Goal: Task Accomplishment & Management: Manage account settings

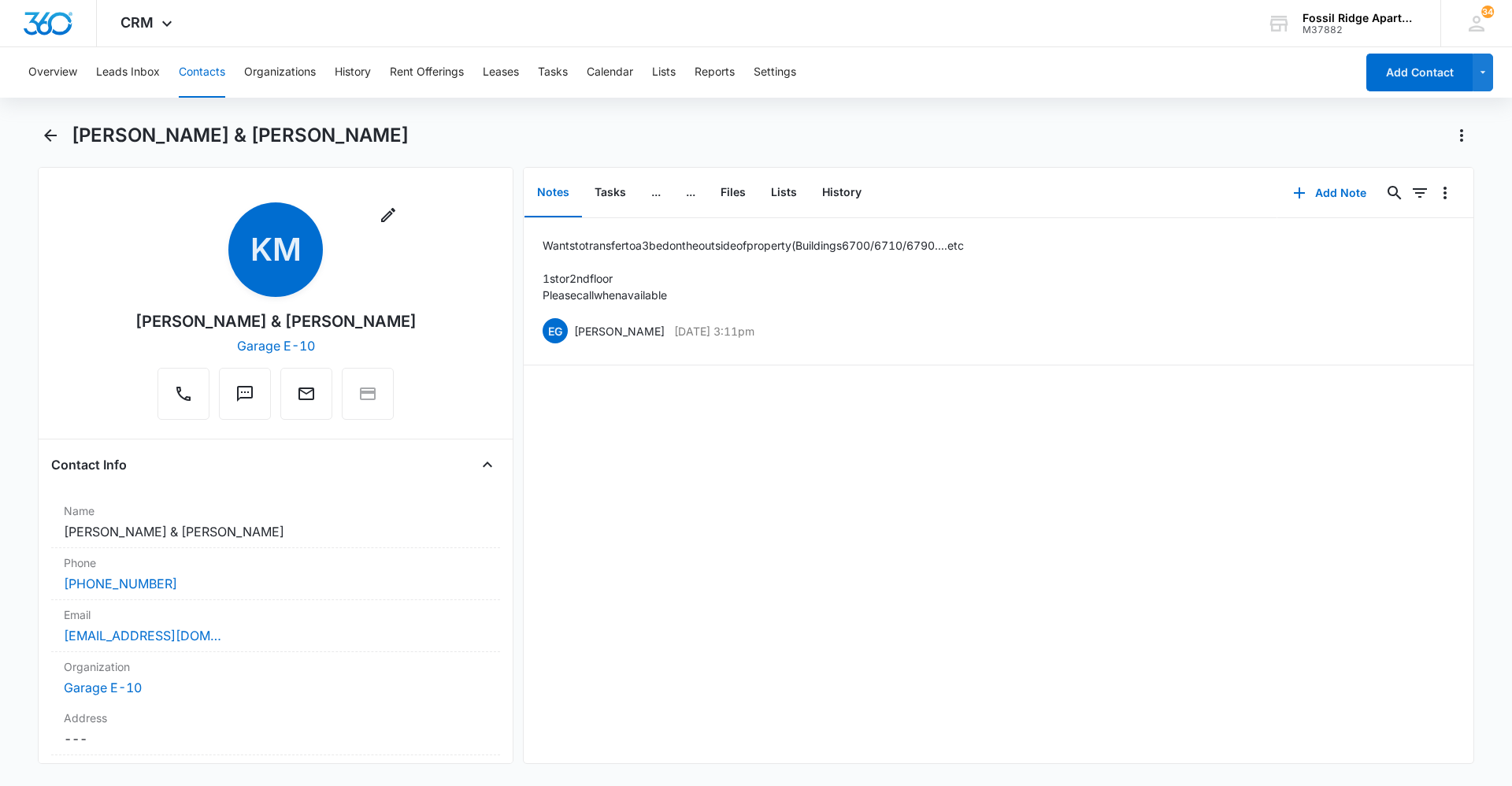
click at [192, 67] on button "Contacts" at bounding box center [201, 72] width 46 height 50
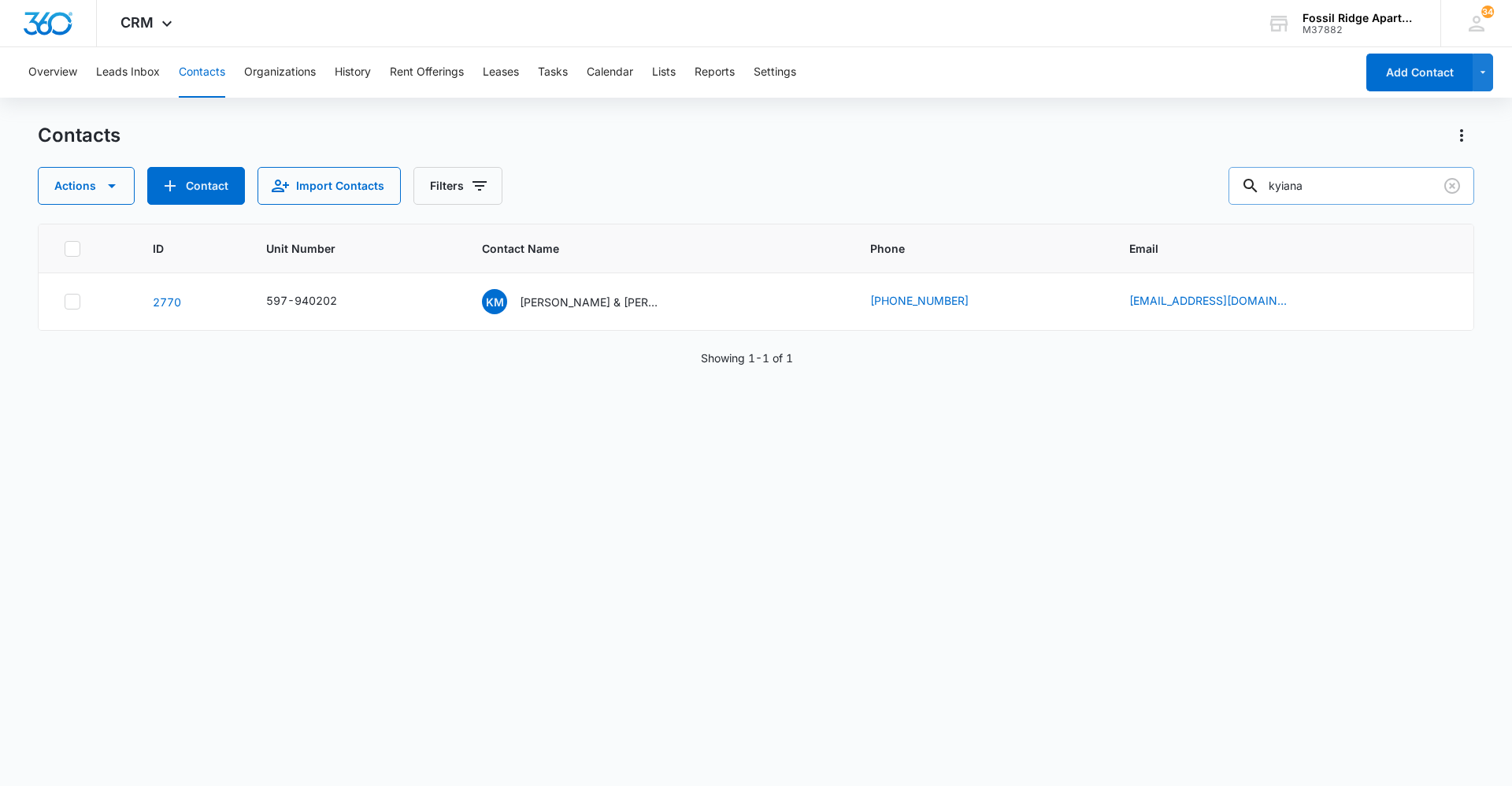
drag, startPoint x: 1318, startPoint y: 196, endPoint x: 1267, endPoint y: 195, distance: 51.0
click at [1267, 195] on div "kyiana" at bounding box center [1351, 186] width 246 height 37
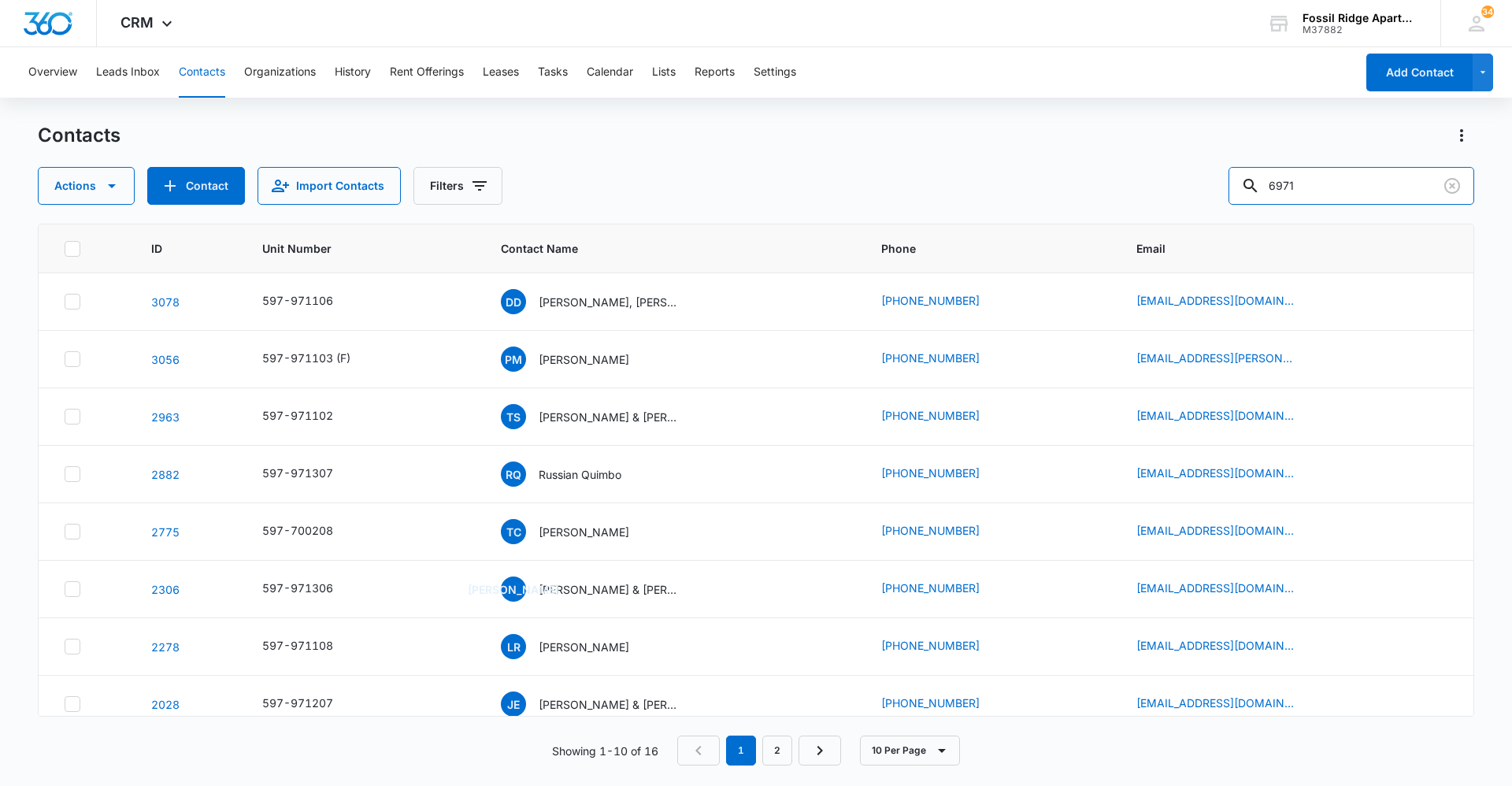
drag, startPoint x: 1340, startPoint y: 187, endPoint x: 1226, endPoint y: 186, distance: 114.0
click at [1226, 186] on div "Actions Contact Import Contacts Filters 6971" at bounding box center [756, 186] width 1436 height 37
type input "970101"
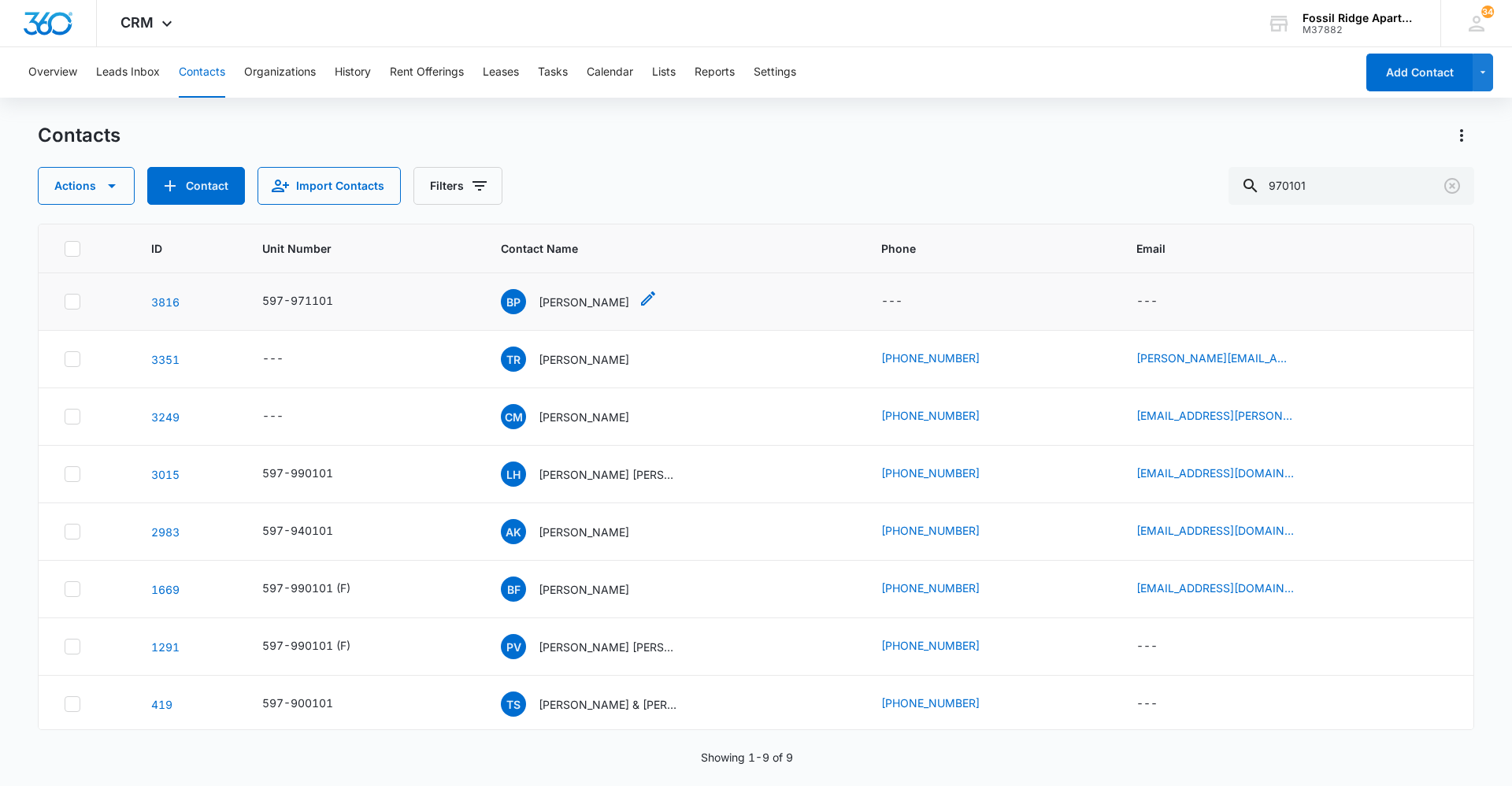
click at [621, 297] on p "[PERSON_NAME]" at bounding box center [584, 302] width 90 height 17
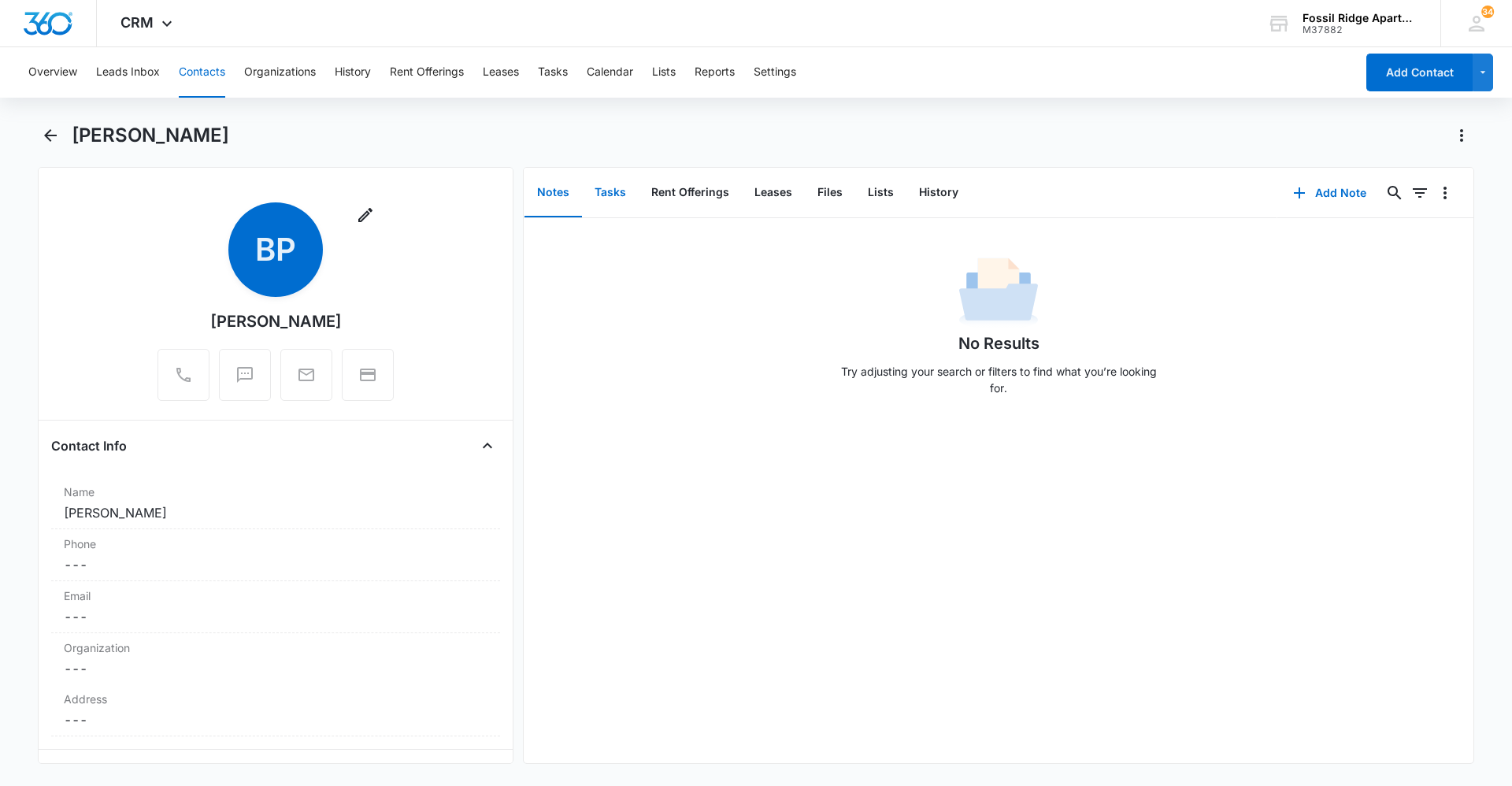
click at [615, 200] on button "Tasks" at bounding box center [610, 194] width 57 height 49
